Goal: Find specific page/section

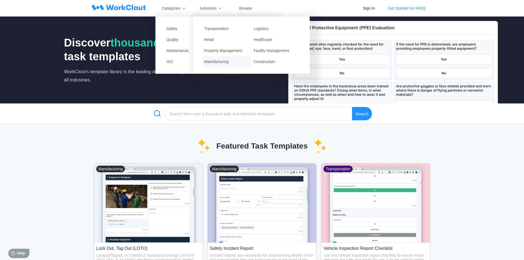
click at [226, 58] on div "Manufacturing" at bounding box center [227, 61] width 50 height 11
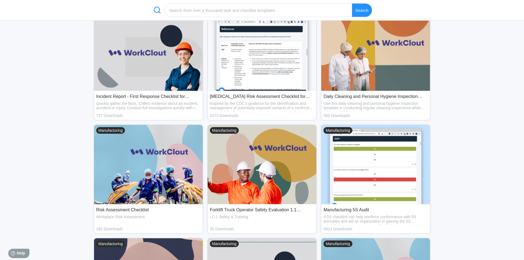
scroll to position [330, 0]
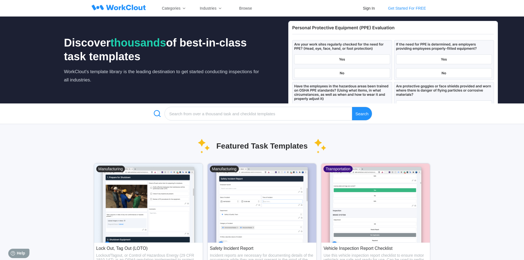
click at [127, 7] on icon at bounding box center [126, 8] width 40 height 6
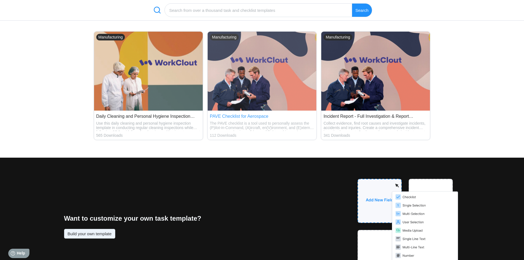
scroll to position [1732, 0]
